Goal: Task Accomplishment & Management: Use online tool/utility

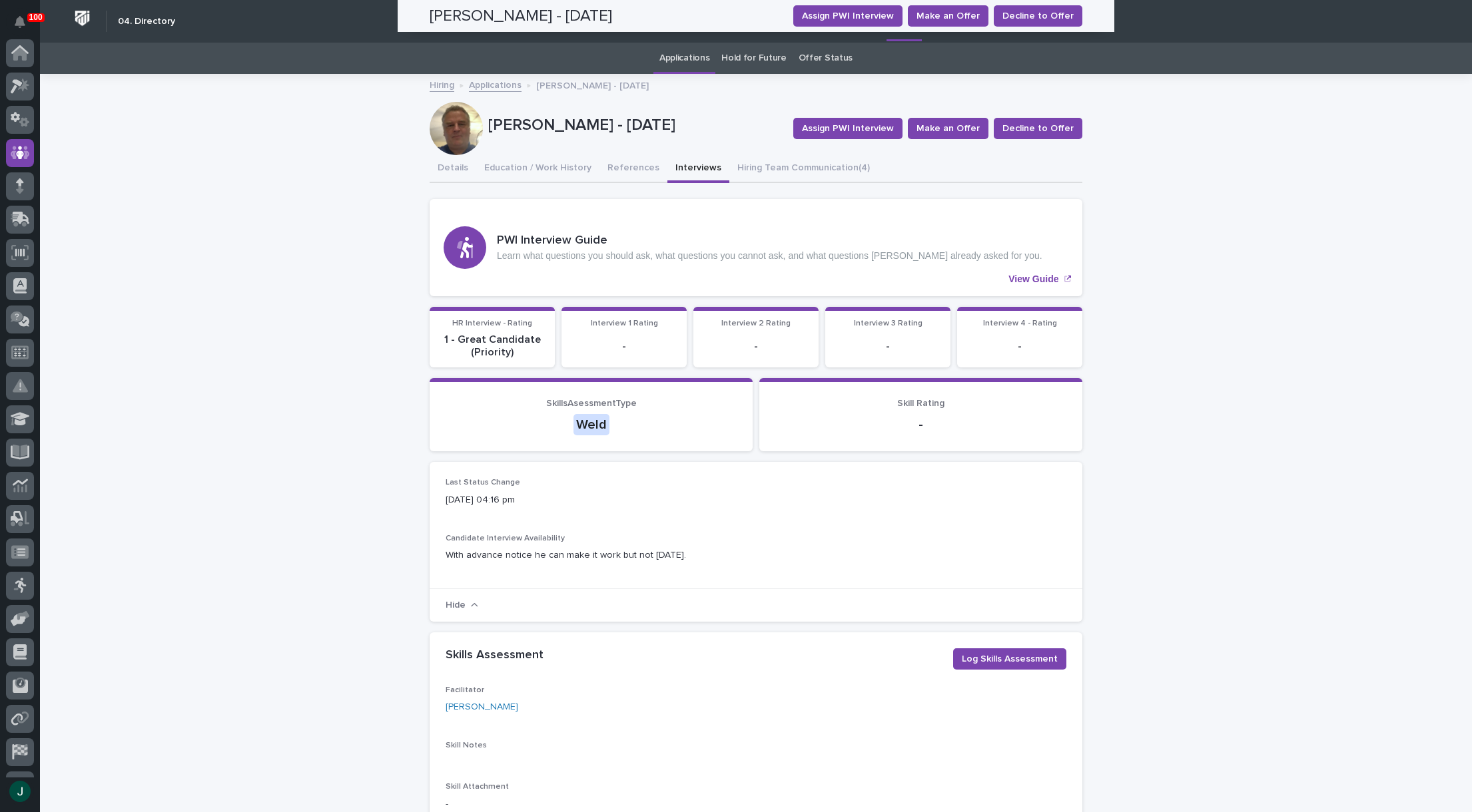
scroll to position [94, 0]
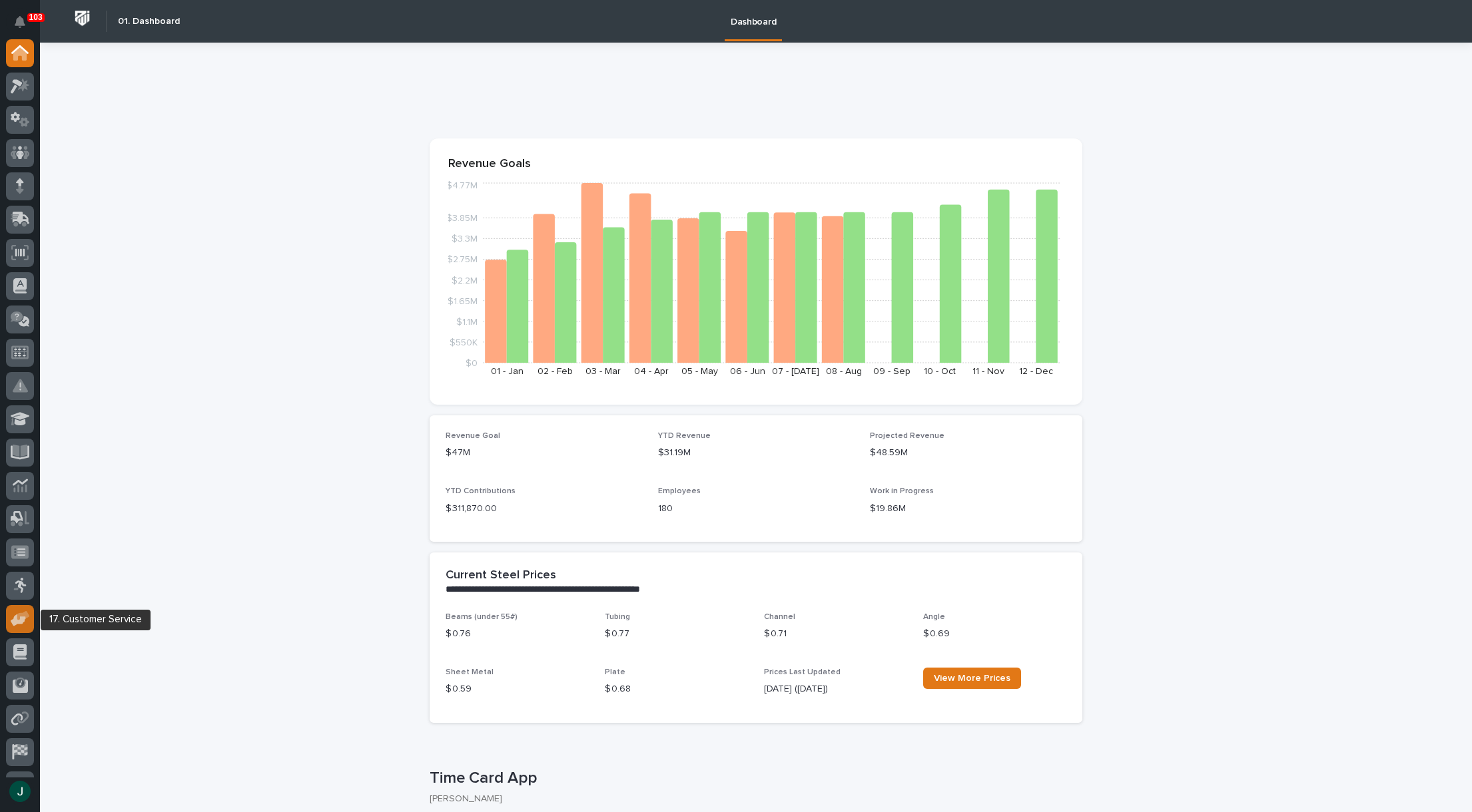
click at [11, 623] on icon at bounding box center [18, 620] width 15 height 13
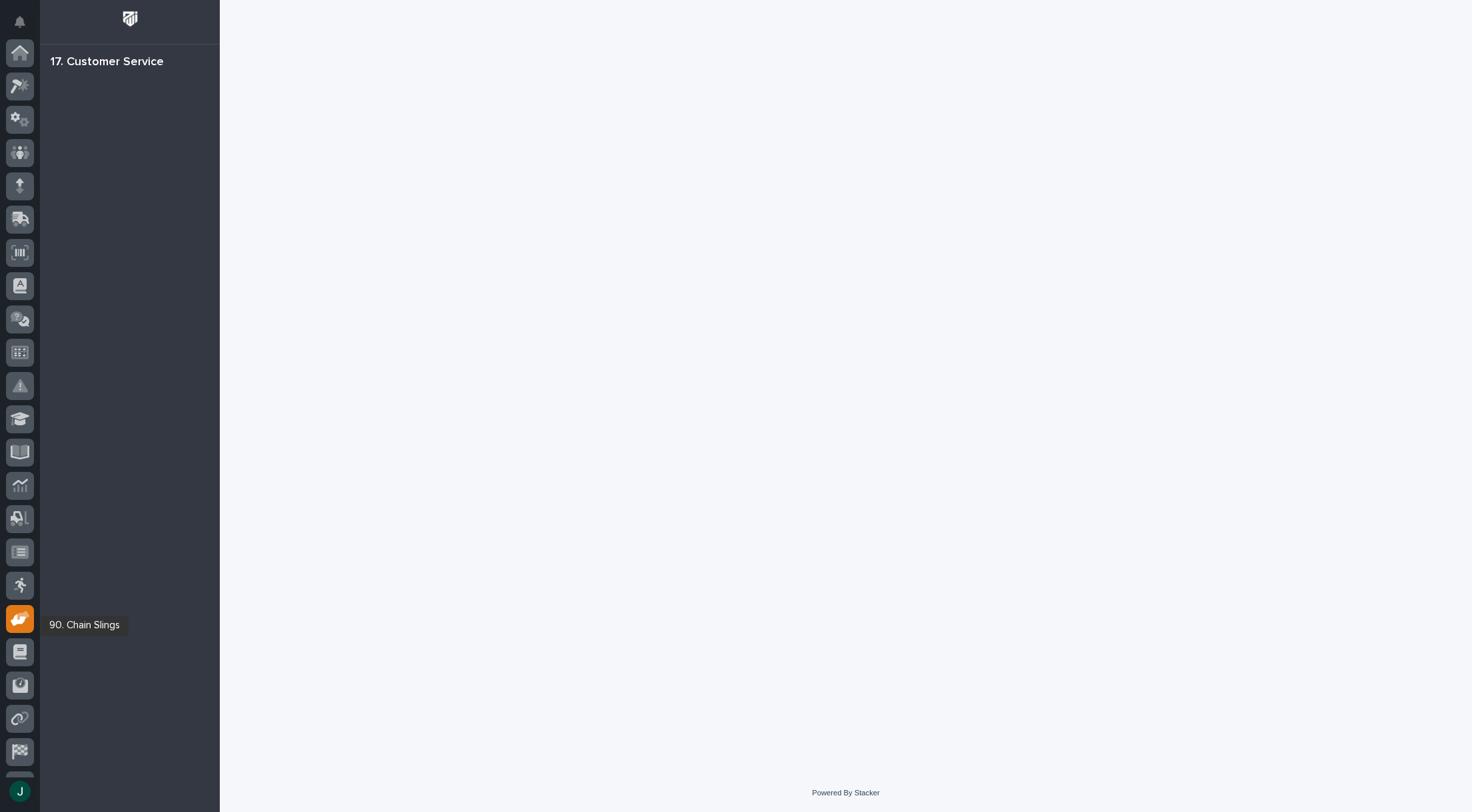
scroll to position [94, 0]
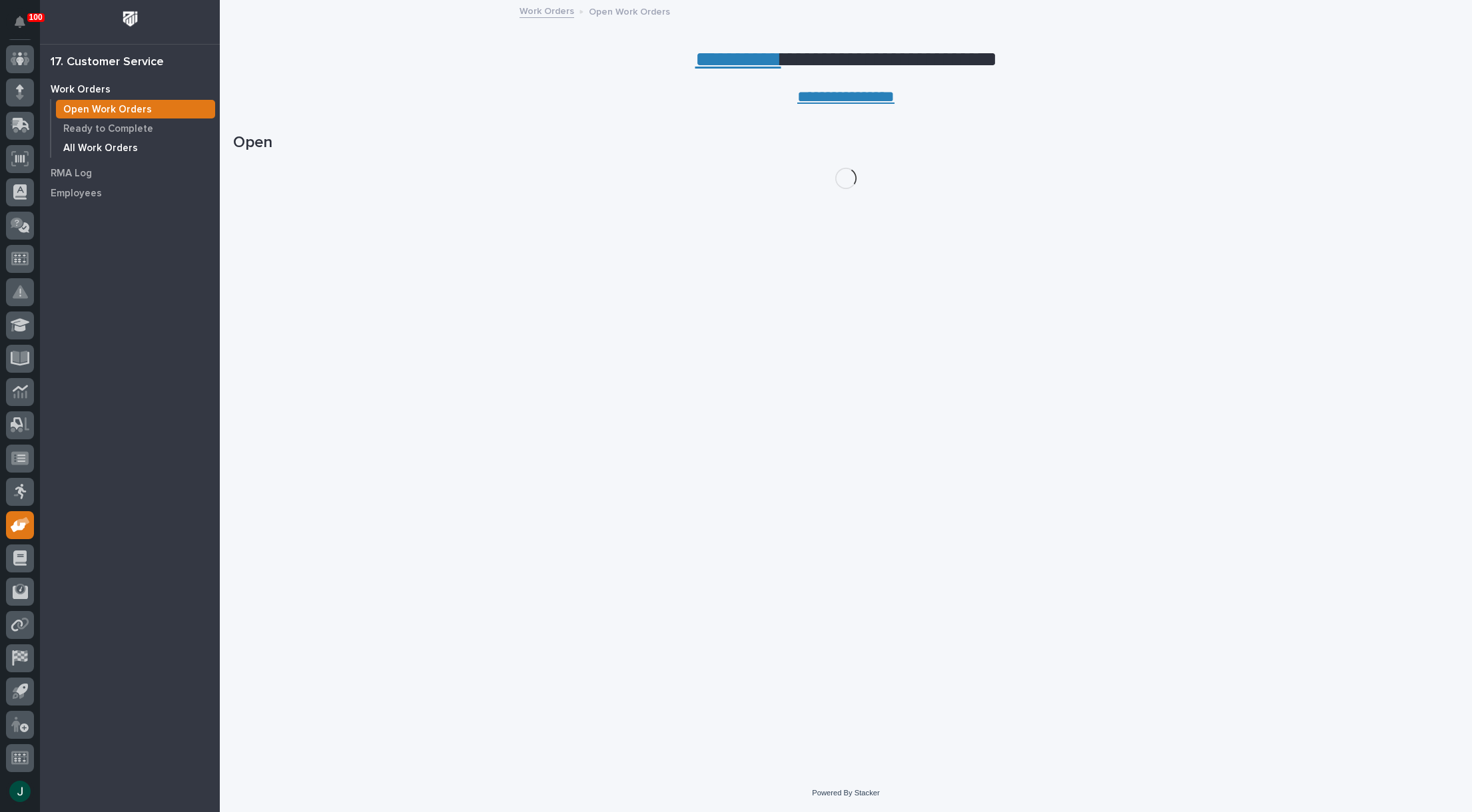
click at [95, 149] on p "All Work Orders" at bounding box center [100, 149] width 74 height 12
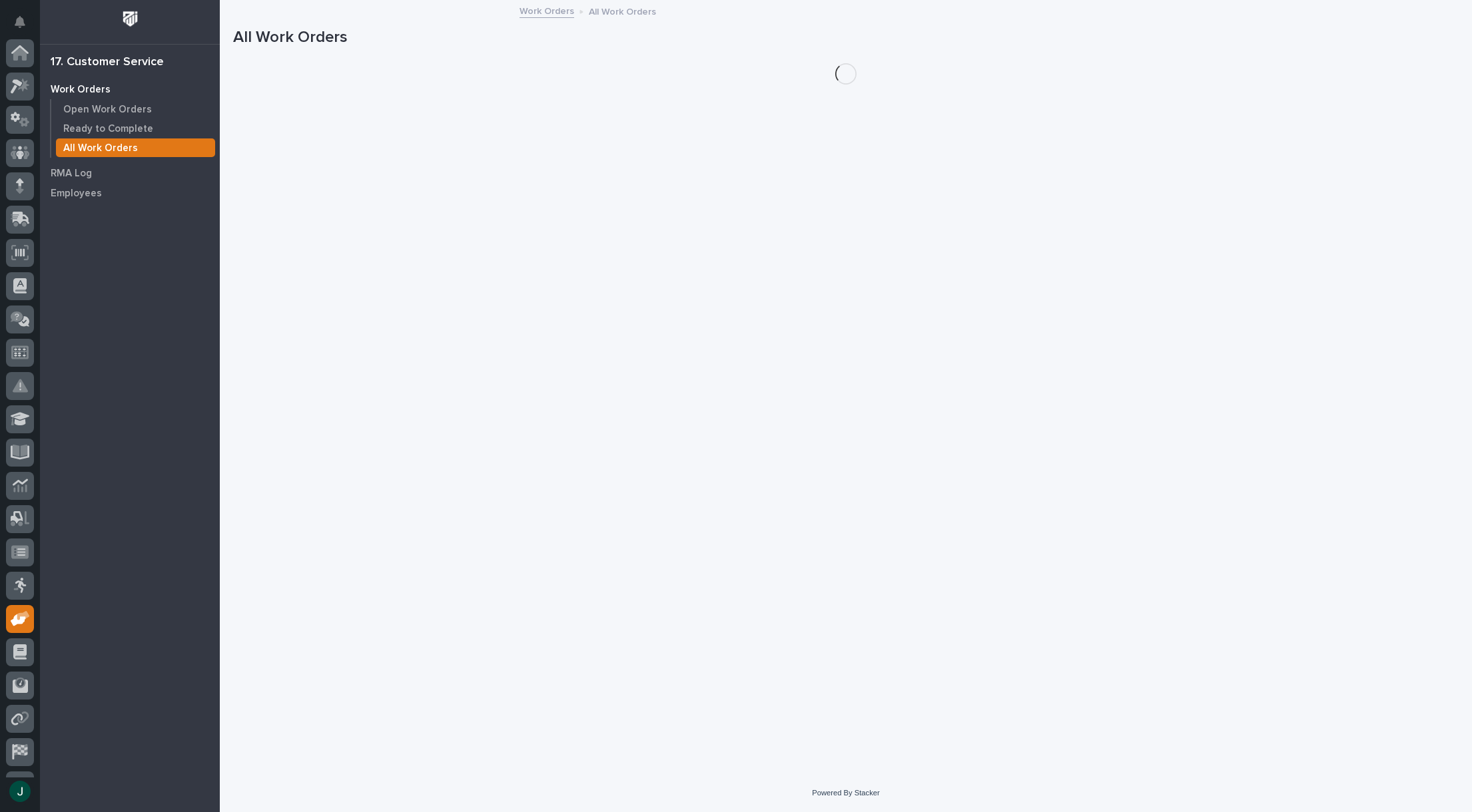
scroll to position [94, 0]
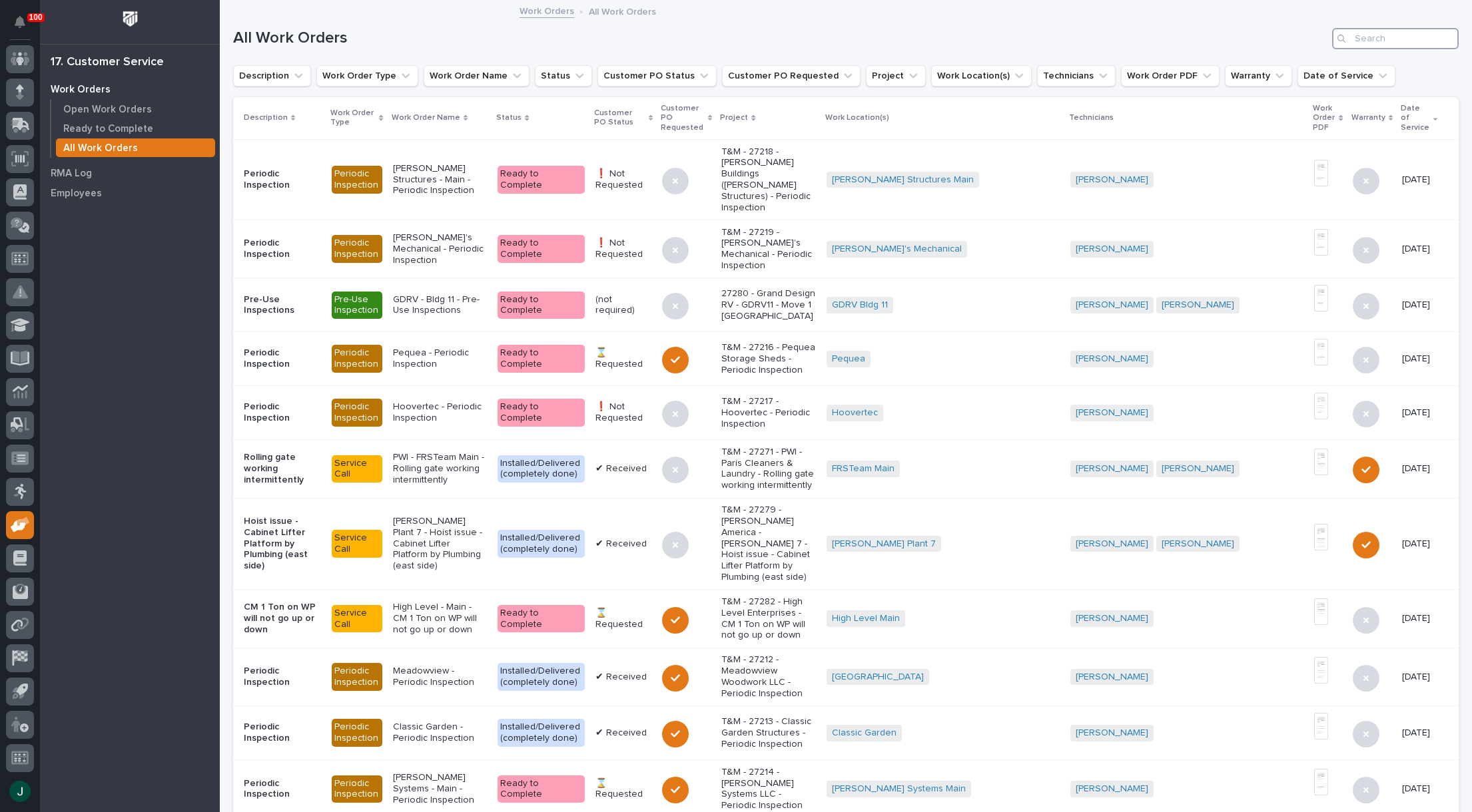
click at [1363, 38] on input "Search" at bounding box center [1395, 38] width 126 height 21
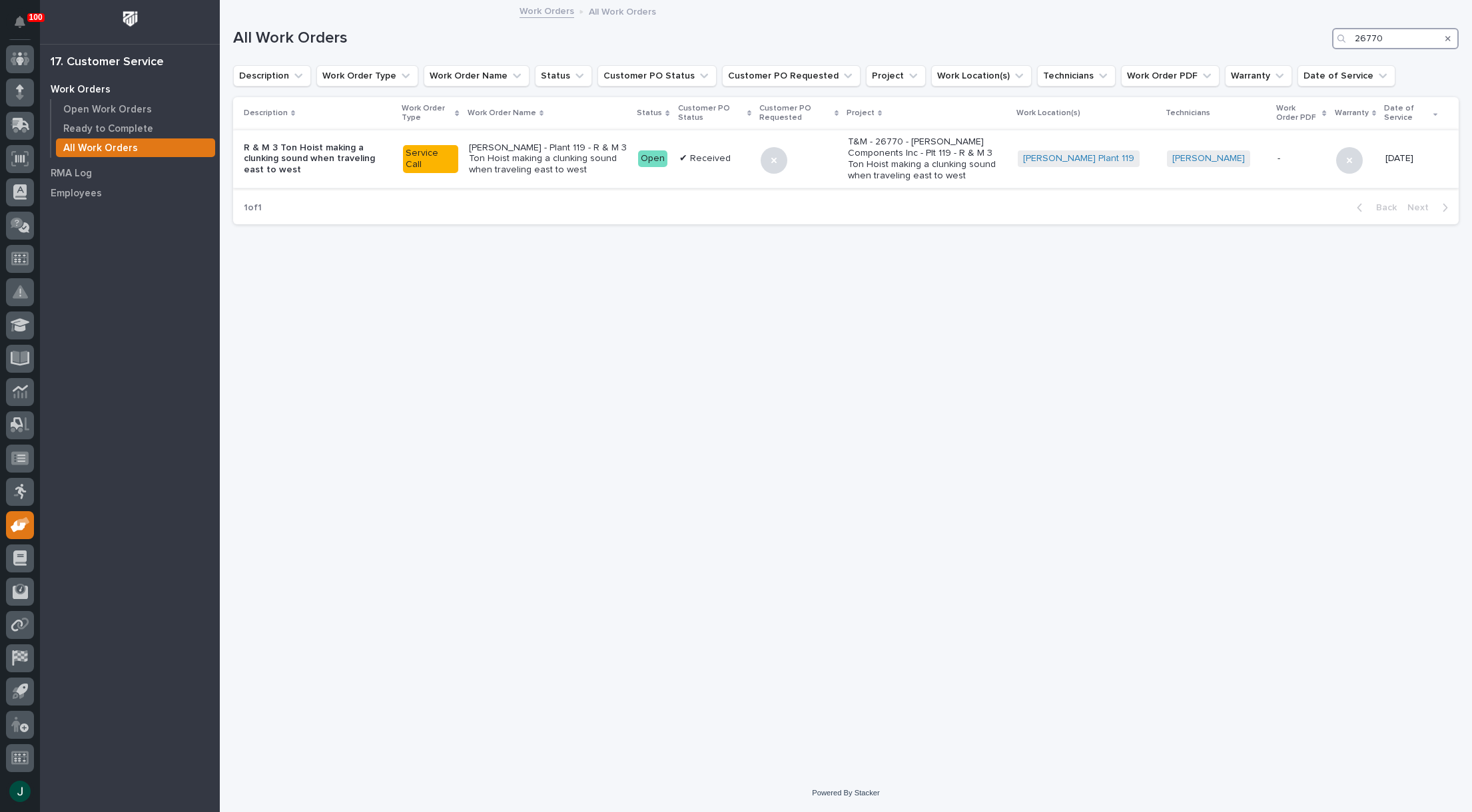
type input "26770"
click at [546, 151] on p "[PERSON_NAME] - Plant 119 - R & M 3 Ton Hoist making a clunking sound when trav…" at bounding box center [548, 159] width 159 height 33
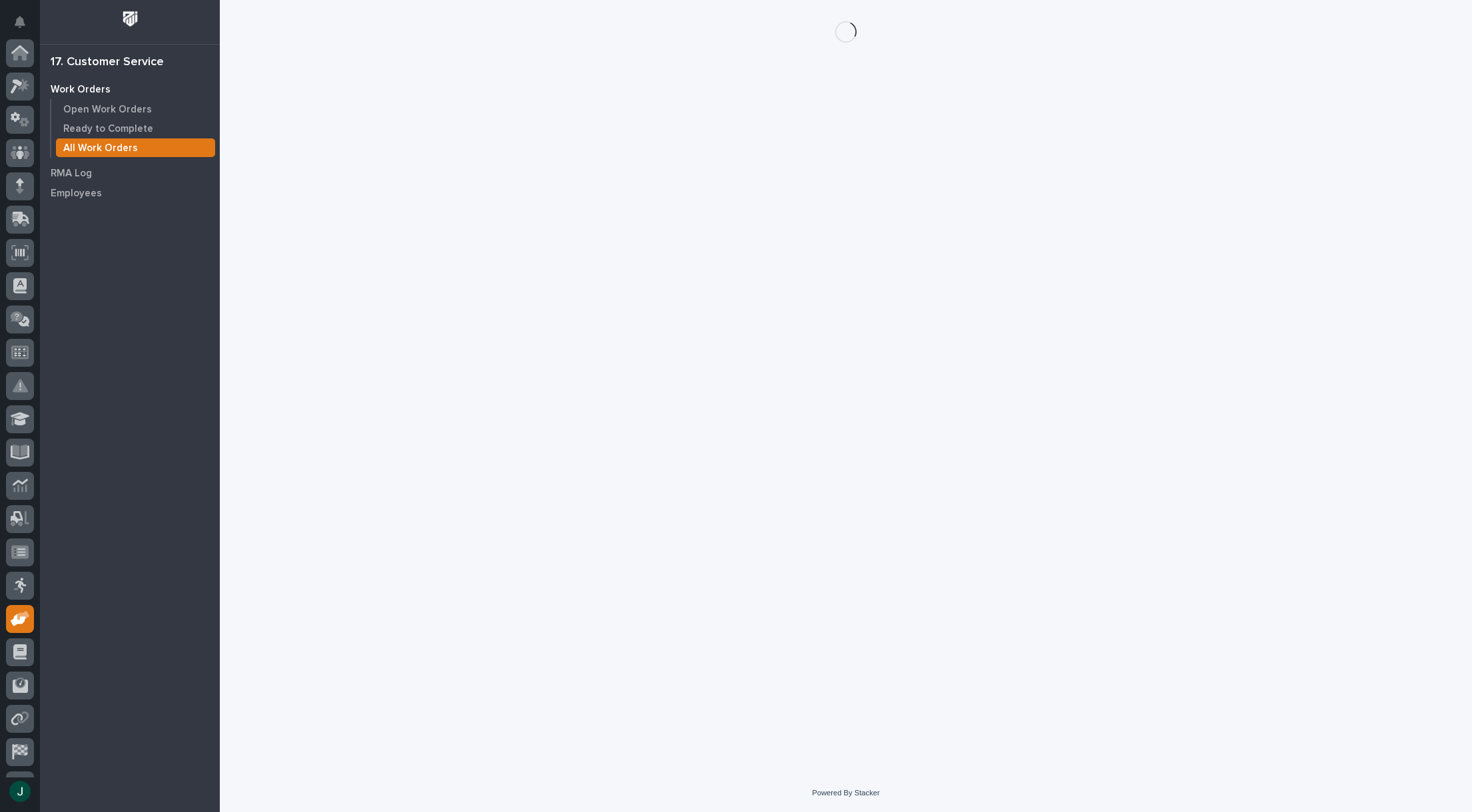
scroll to position [94, 0]
